Goal: Information Seeking & Learning: Learn about a topic

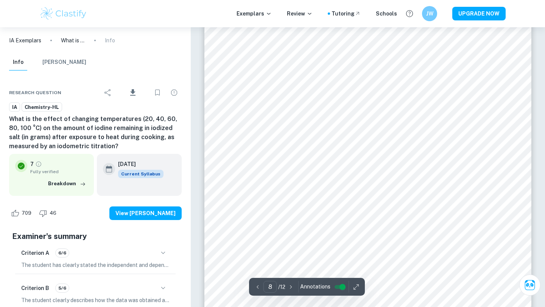
scroll to position [3104, 0]
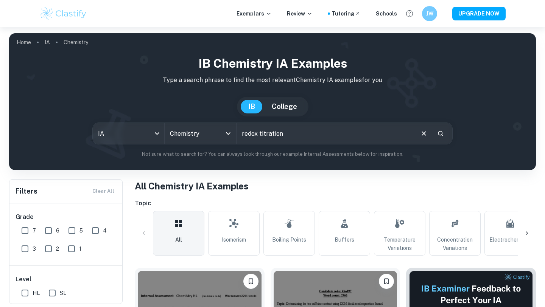
type input "redox titration"
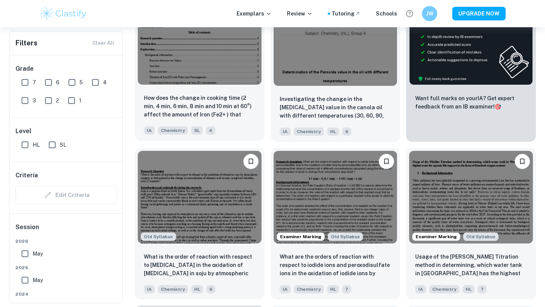
scroll to position [177, 0]
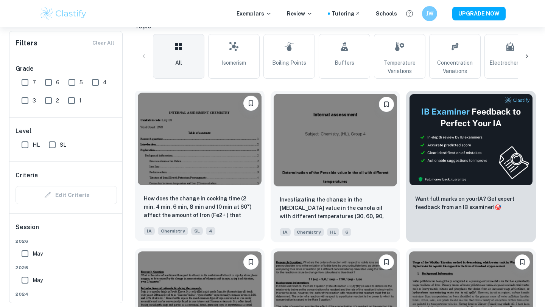
click at [209, 130] on img at bounding box center [200, 139] width 124 height 93
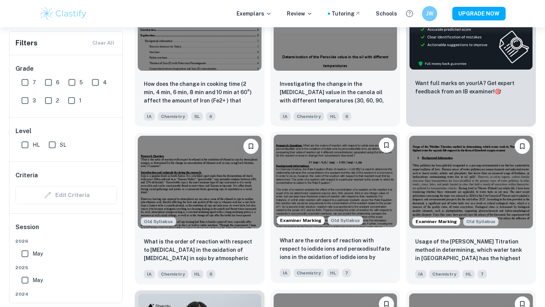
scroll to position [230, 0]
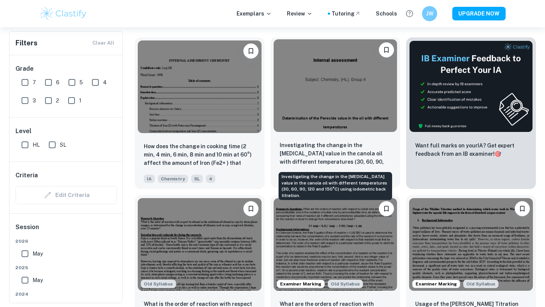
click at [350, 142] on p "Investigating the change in the [MEDICAL_DATA] value in the canola oil with dif…" at bounding box center [336, 154] width 112 height 26
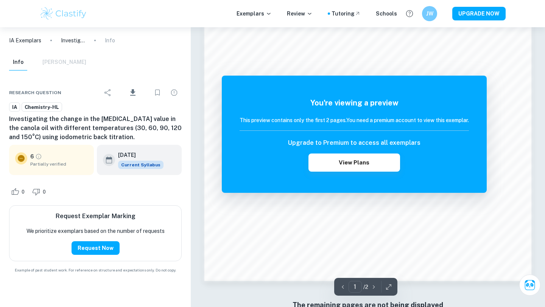
scroll to position [630, 0]
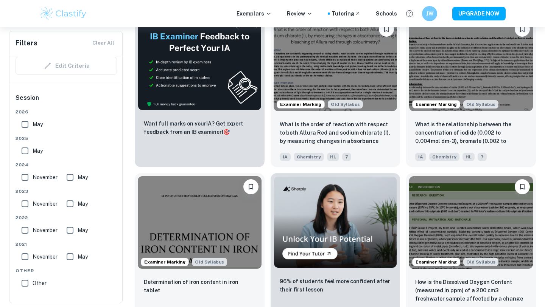
scroll to position [1227, 0]
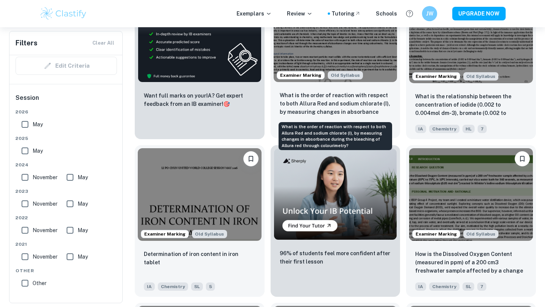
click at [330, 100] on p "What is the order of reaction with respect to both Allura Red and sodium chlora…" at bounding box center [336, 104] width 112 height 26
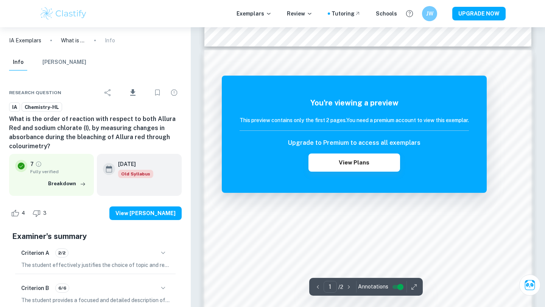
scroll to position [708, 0]
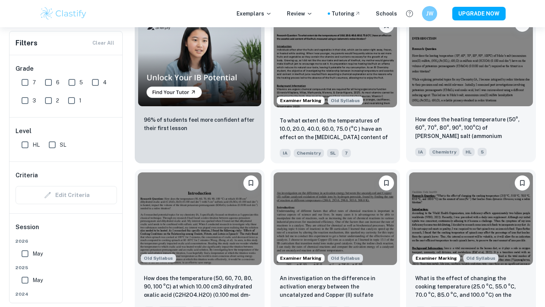
scroll to position [646, 0]
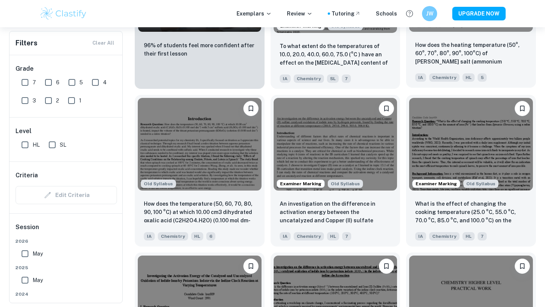
click at [442, 162] on img at bounding box center [471, 144] width 124 height 93
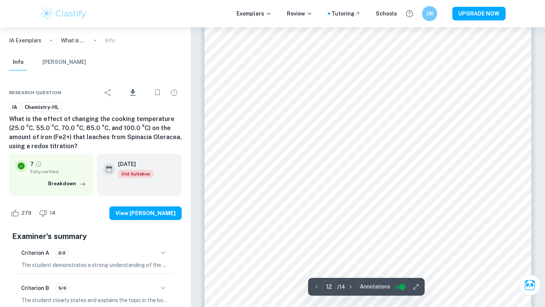
scroll to position [5164, 0]
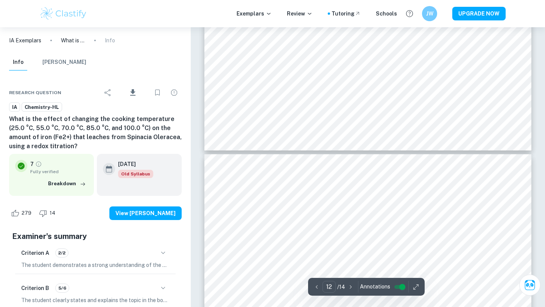
type input "11"
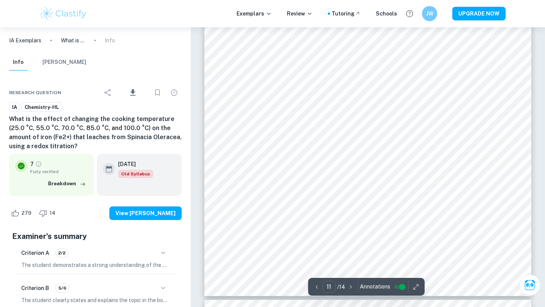
scroll to position [4571, 0]
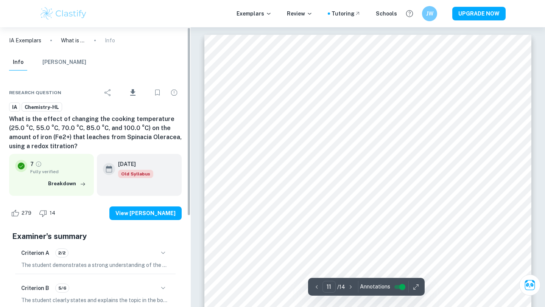
scroll to position [4571, 0]
